Goal: Information Seeking & Learning: Learn about a topic

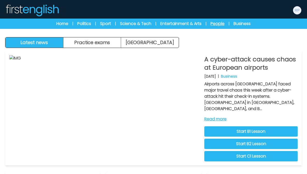
click at [224, 24] on link "People" at bounding box center [217, 24] width 14 height 6
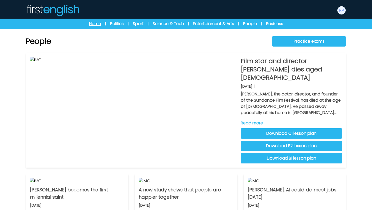
click at [93, 26] on link "Home" at bounding box center [95, 24] width 12 height 6
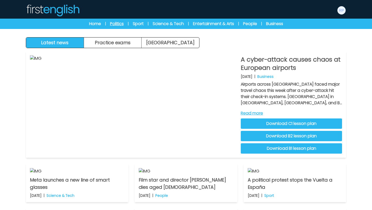
click at [118, 24] on link "Politics" at bounding box center [117, 24] width 14 height 6
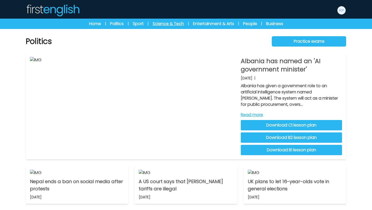
click at [161, 25] on link "Science & Tech" at bounding box center [168, 24] width 31 height 6
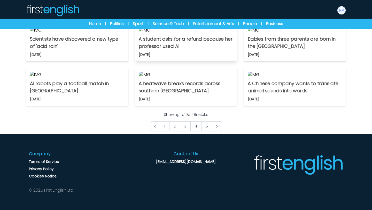
scroll to position [371, 0]
click at [267, 94] on p "A Chinese company wants to translate animal sounds into words" at bounding box center [295, 87] width 94 height 14
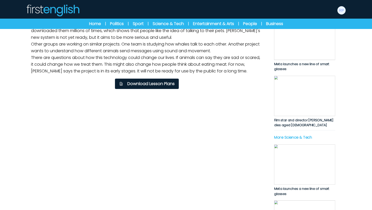
scroll to position [124, 0]
